Goal: Task Accomplishment & Management: Use online tool/utility

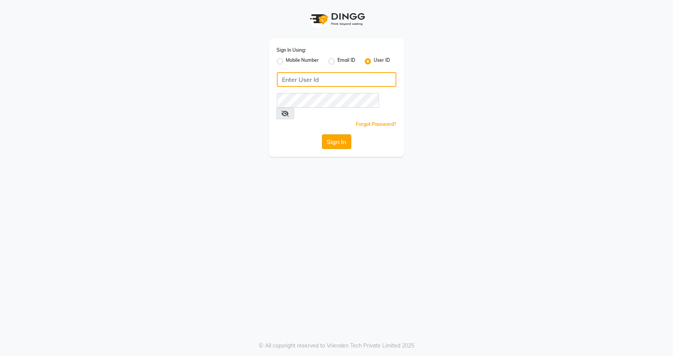
type input "snehasmakeup"
click at [336, 134] on button "Sign In" at bounding box center [336, 141] width 29 height 15
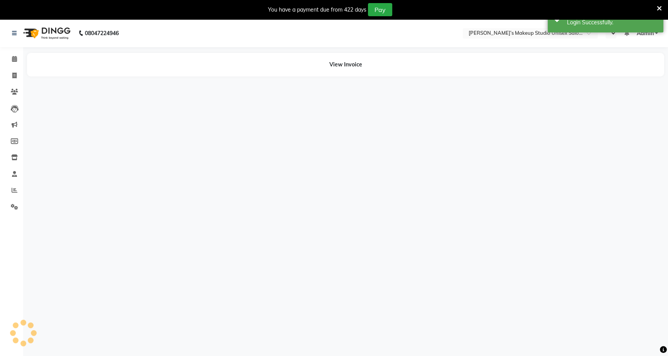
select select "en"
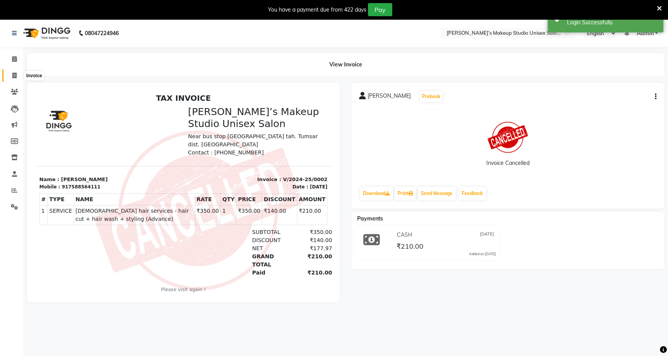
click at [9, 72] on span at bounding box center [15, 75] width 14 height 9
select select "6543"
select select "service"
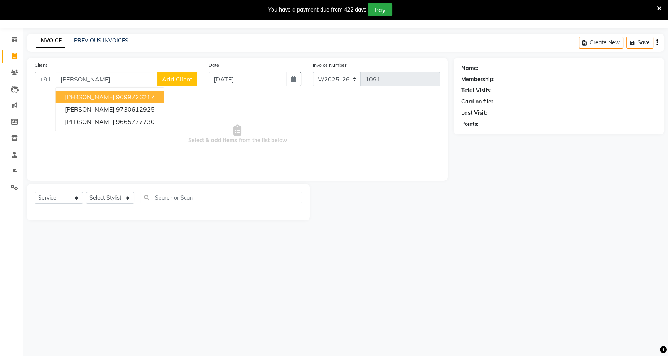
click at [70, 97] on span "[PERSON_NAME]" at bounding box center [90, 97] width 50 height 8
type input "9699726217"
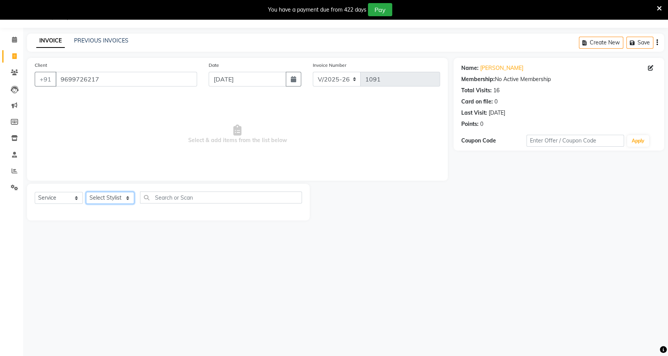
click at [116, 196] on select "Select Stylist [PERSON_NAME] [PERSON_NAME] [PERSON_NAME] [PERSON_NAME] rekha sn…" at bounding box center [110, 198] width 48 height 12
select select "60553"
click at [86, 192] on select "Select Stylist [PERSON_NAME] [PERSON_NAME] [PERSON_NAME] [PERSON_NAME] rekha sn…" at bounding box center [110, 198] width 48 height 12
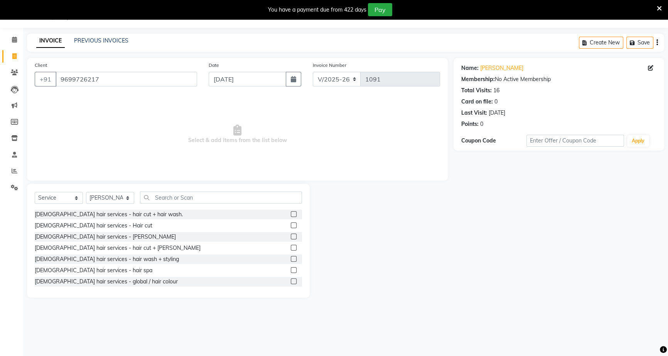
click at [291, 236] on label at bounding box center [294, 236] width 6 height 6
click at [291, 236] on input "checkbox" at bounding box center [293, 236] width 5 height 5
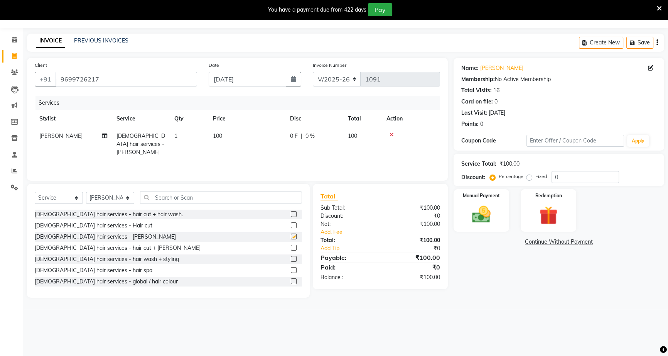
checkbox input "false"
click at [303, 138] on div "0 F | 0 %" at bounding box center [314, 136] width 49 height 8
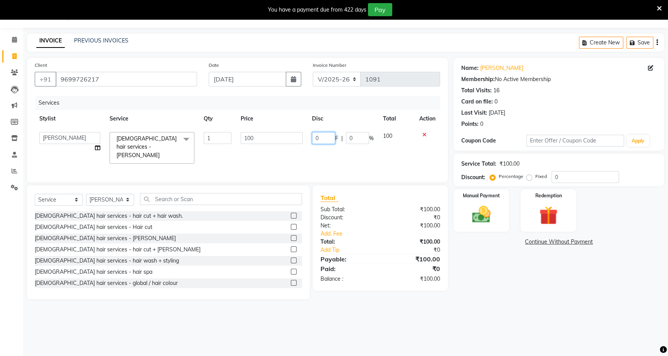
click at [322, 138] on input "0" at bounding box center [323, 138] width 23 height 12
type input "40"
click at [489, 198] on label "Manual Payment" at bounding box center [481, 194] width 39 height 7
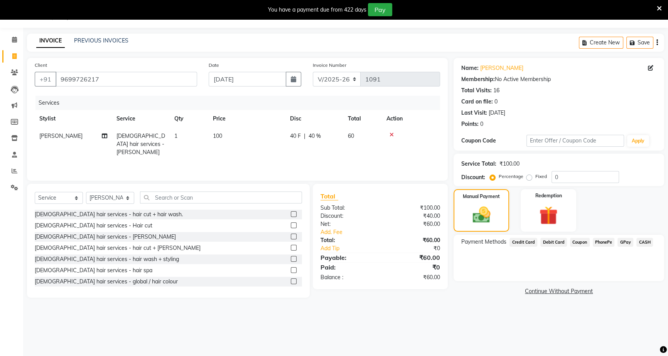
click at [645, 241] on span "CASH" at bounding box center [645, 242] width 17 height 9
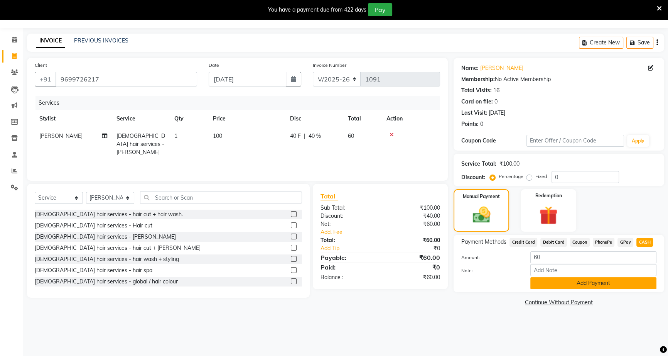
click at [630, 282] on button "Add Payment" at bounding box center [593, 283] width 126 height 12
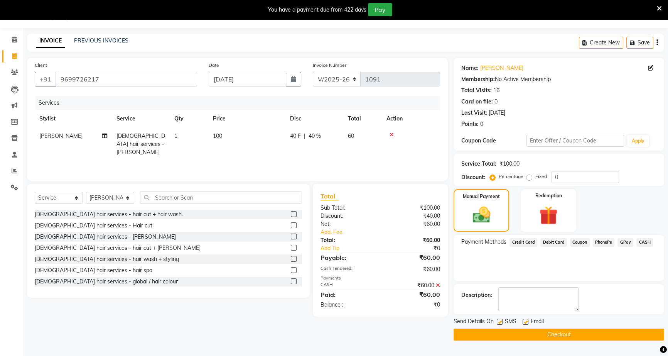
click at [622, 326] on div "Send Details On SMS Email" at bounding box center [559, 322] width 211 height 10
click at [622, 331] on button "Checkout" at bounding box center [559, 334] width 211 height 12
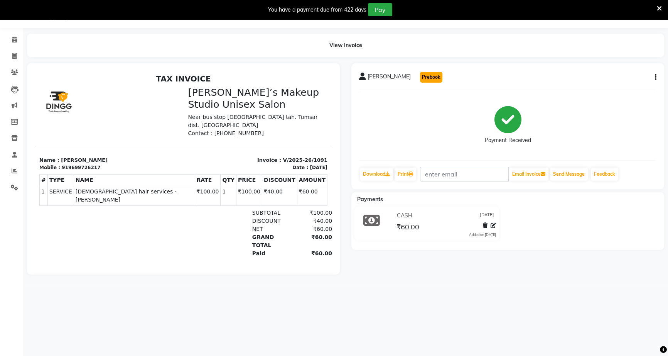
click at [421, 76] on button "Prebook" at bounding box center [431, 77] width 22 height 11
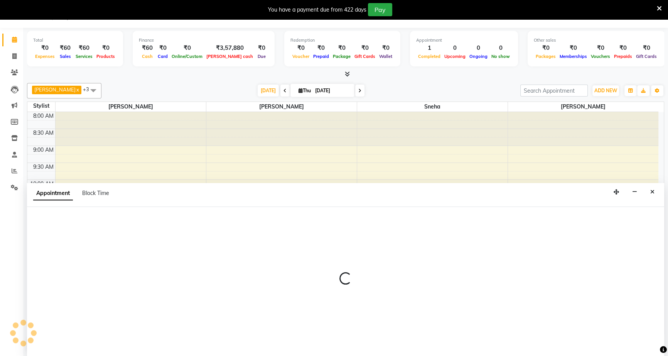
scroll to position [19, 0]
select select "60553"
select select "540"
select select "tentative"
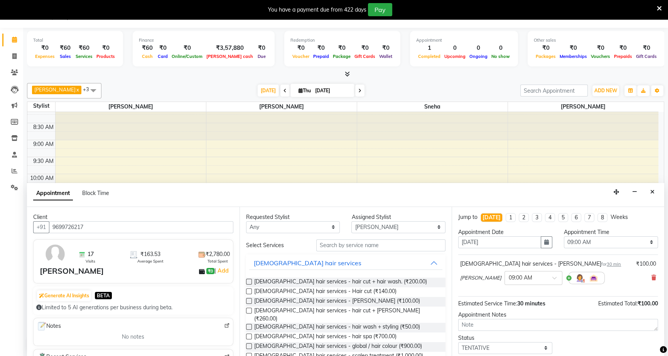
scroll to position [0, 0]
click at [15, 58] on icon at bounding box center [14, 56] width 4 height 6
select select "service"
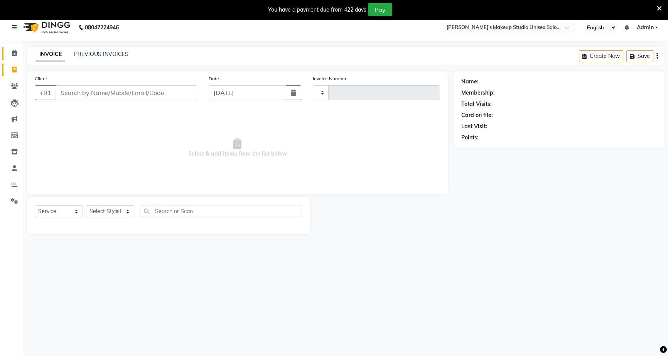
type input "1092"
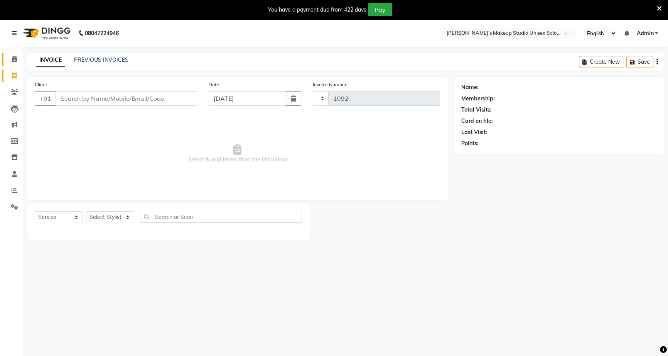
select select "6543"
